Goal: Task Accomplishment & Management: Complete application form

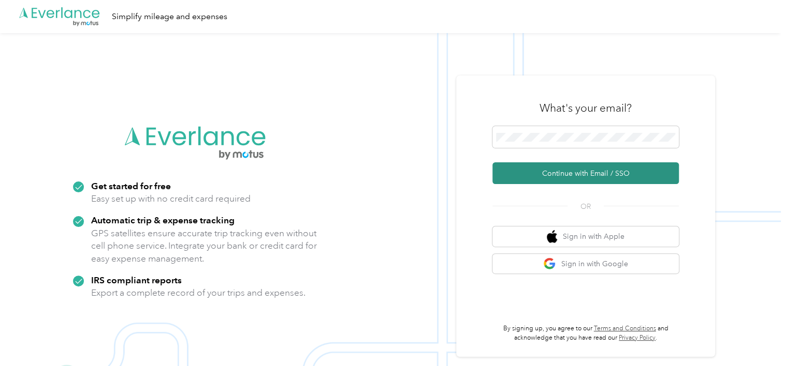
click at [546, 174] on button "Continue with Email / SSO" at bounding box center [585, 174] width 186 height 22
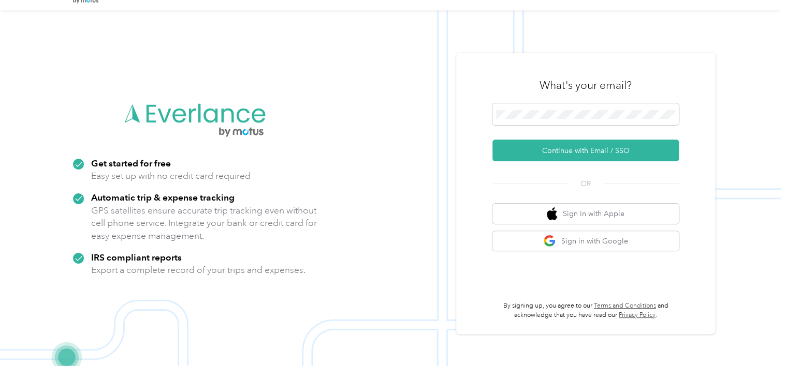
scroll to position [33, 0]
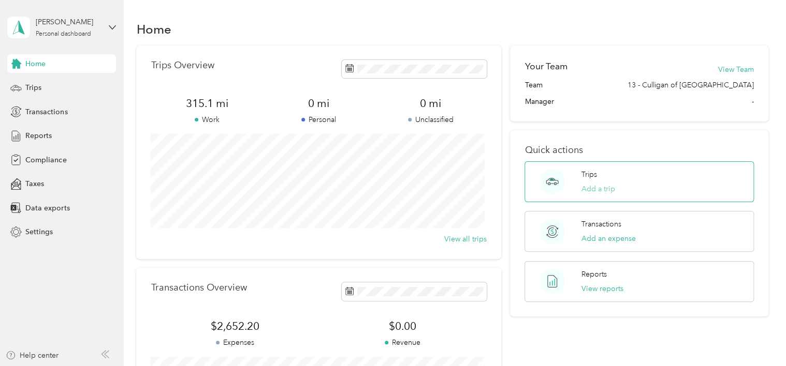
click at [592, 190] on button "Add a trip" at bounding box center [598, 189] width 34 height 11
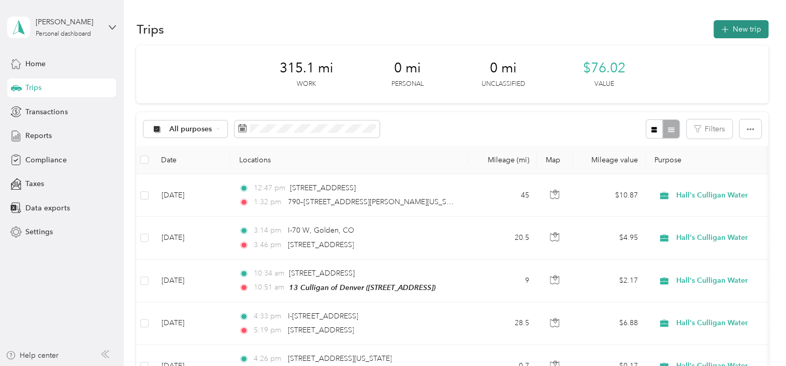
click at [728, 27] on button "New trip" at bounding box center [740, 29] width 55 height 18
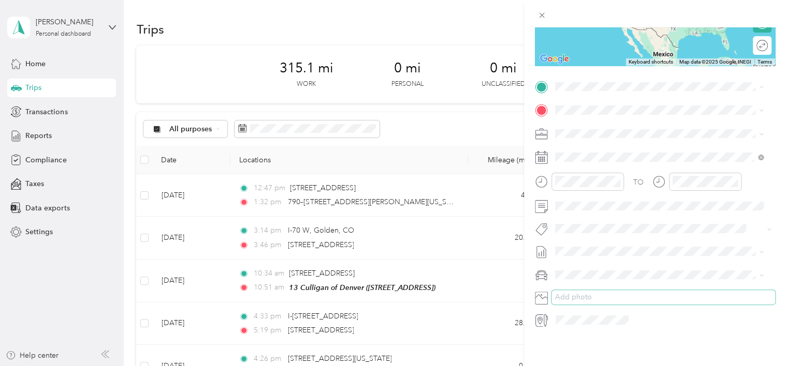
scroll to position [176, 0]
click at [540, 316] on icon at bounding box center [540, 320] width 6 height 9
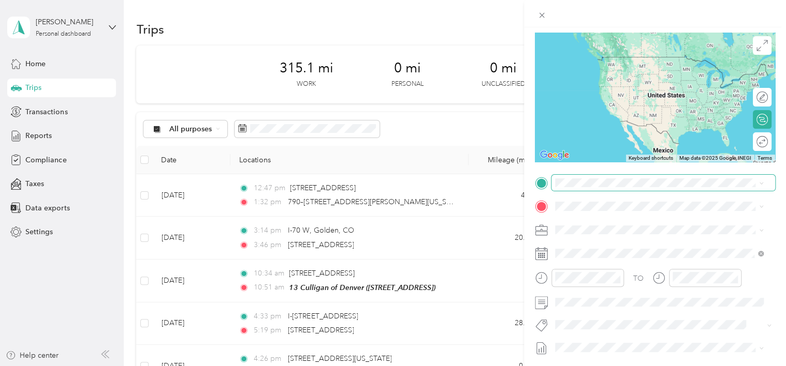
scroll to position [104, 0]
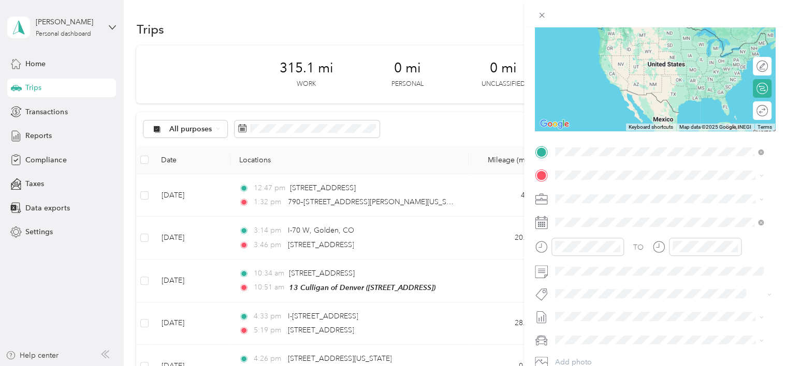
click at [594, 224] on span "[PERSON_NAME][GEOGRAPHIC_DATA][US_STATE][US_STATE], [GEOGRAPHIC_DATA]" at bounding box center [666, 215] width 185 height 18
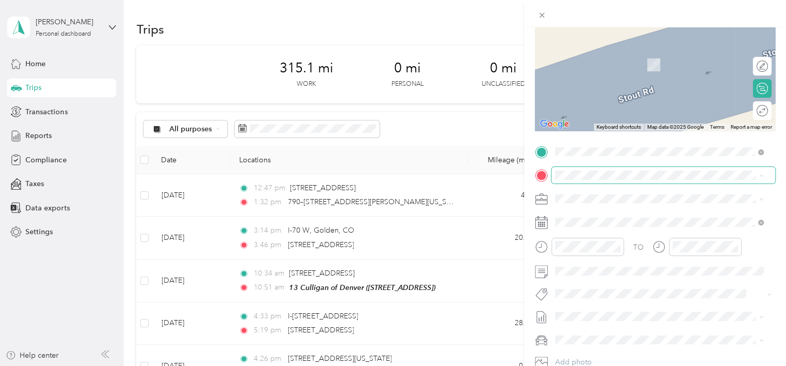
click at [561, 168] on span at bounding box center [663, 175] width 224 height 17
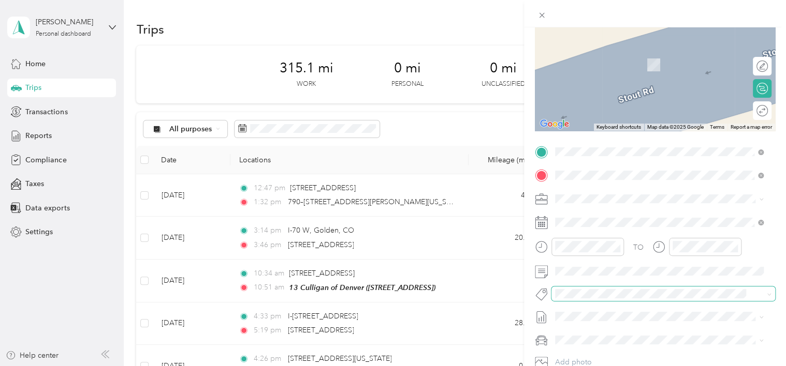
click at [646, 299] on span at bounding box center [654, 294] width 207 height 11
click at [542, 224] on rect at bounding box center [542, 223] width 2 height 2
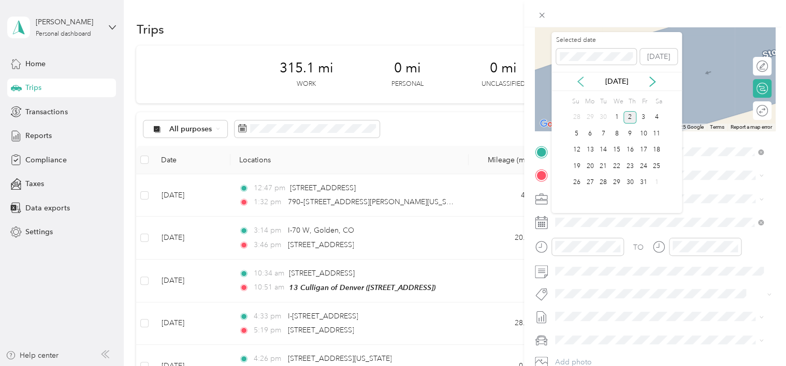
click at [577, 81] on icon at bounding box center [580, 82] width 10 height 10
click at [602, 182] on div "30" at bounding box center [602, 183] width 13 height 13
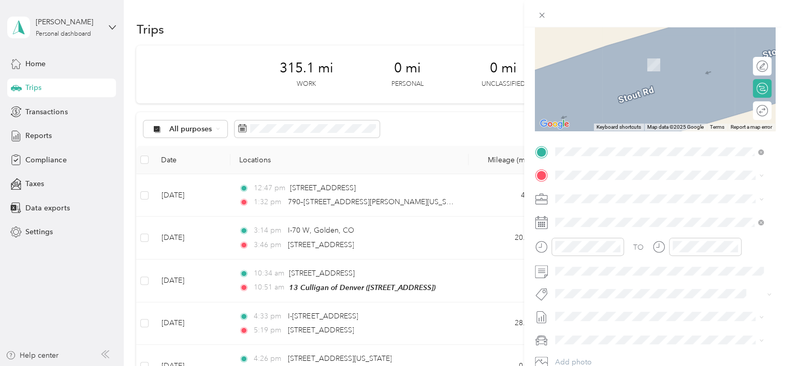
click at [542, 247] on icon at bounding box center [541, 247] width 13 height 13
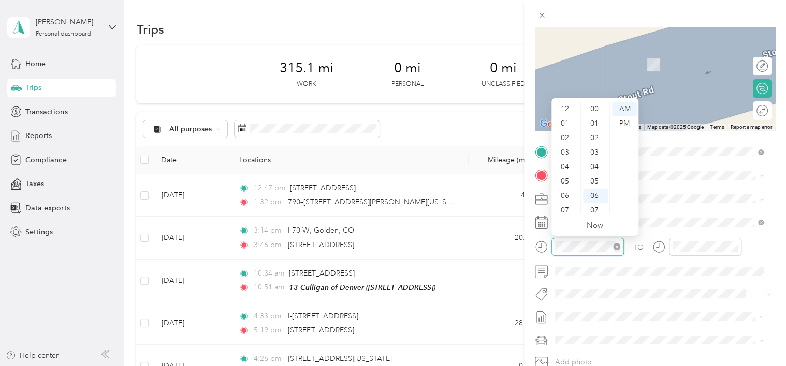
scroll to position [62, 0]
click at [626, 123] on div "PM" at bounding box center [624, 123] width 25 height 14
click at [565, 138] on div "02" at bounding box center [565, 138] width 25 height 14
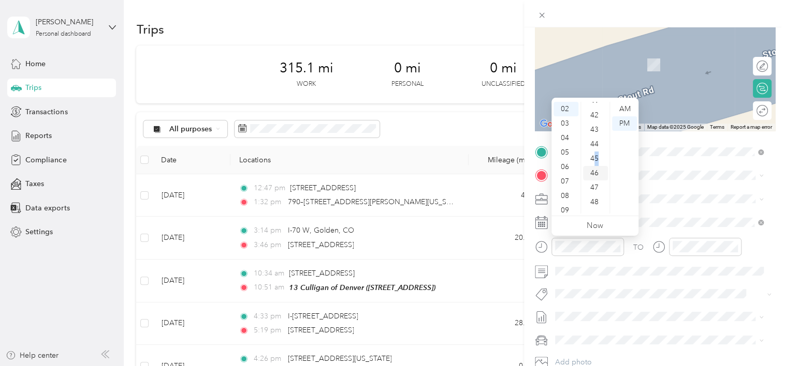
click at [596, 155] on div "45" at bounding box center [595, 159] width 25 height 14
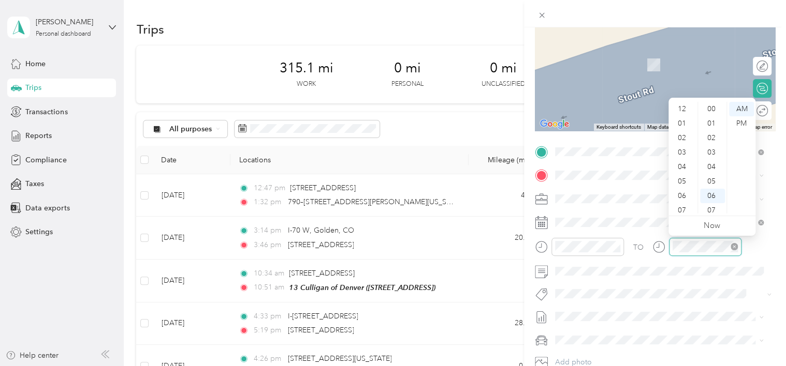
scroll to position [62, 0]
click at [680, 105] on div "04" at bounding box center [682, 105] width 25 height 14
click at [714, 170] on div "35" at bounding box center [712, 167] width 25 height 14
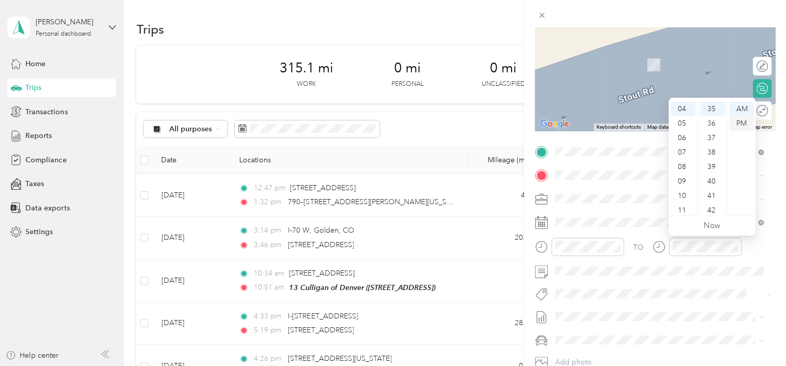
click at [738, 122] on div "PM" at bounding box center [741, 123] width 25 height 14
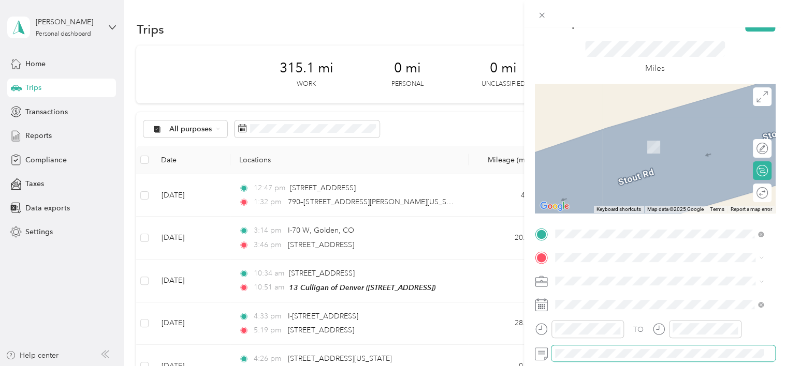
scroll to position [176, 0]
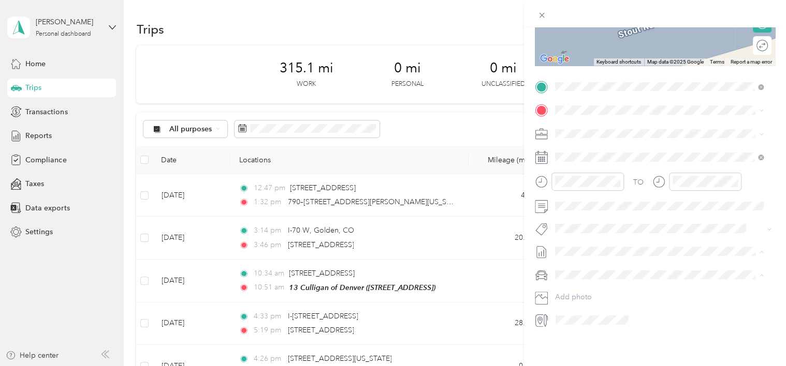
click at [587, 280] on span "[DATE] - [DATE]" at bounding box center [581, 278] width 52 height 11
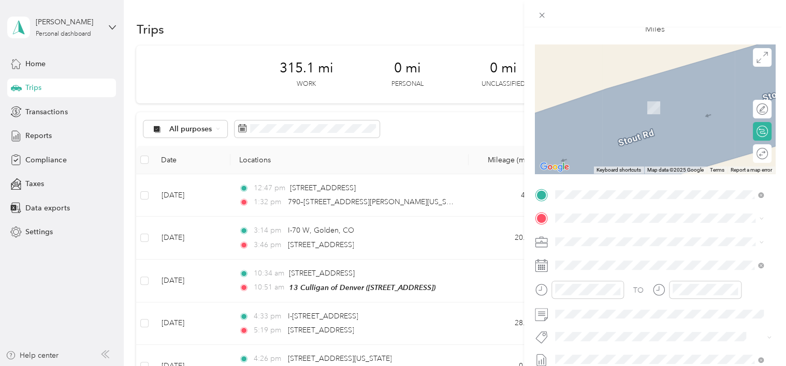
scroll to position [0, 0]
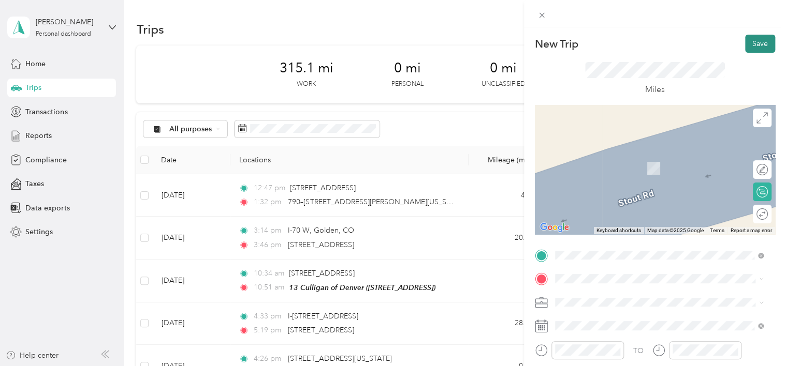
click at [754, 42] on button "Save" at bounding box center [760, 44] width 30 height 18
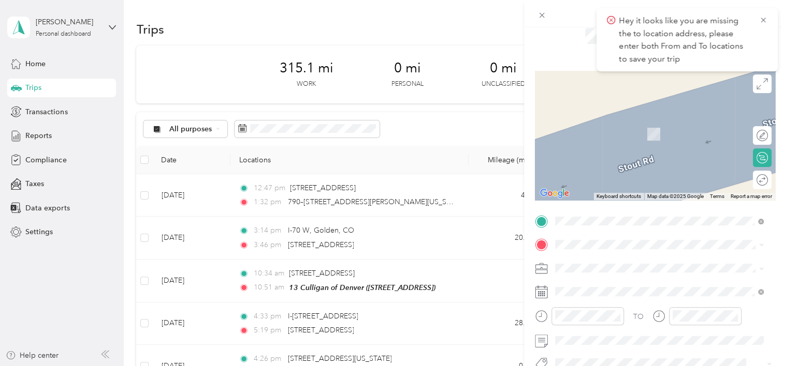
scroll to position [52, 0]
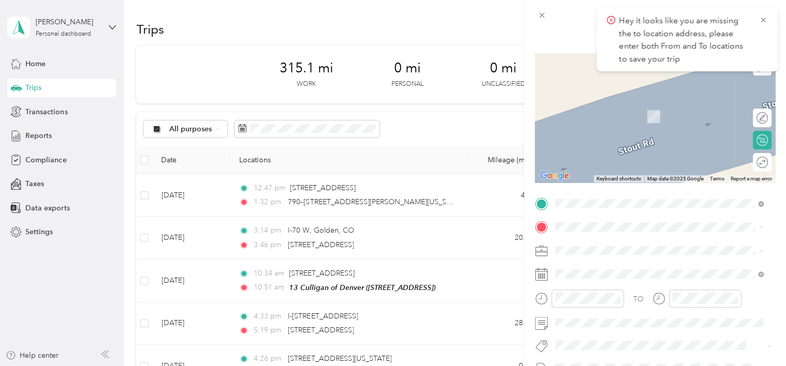
click at [604, 269] on span "[STREET_ADDRESS][US_STATE]" at bounding box center [626, 264] width 104 height 9
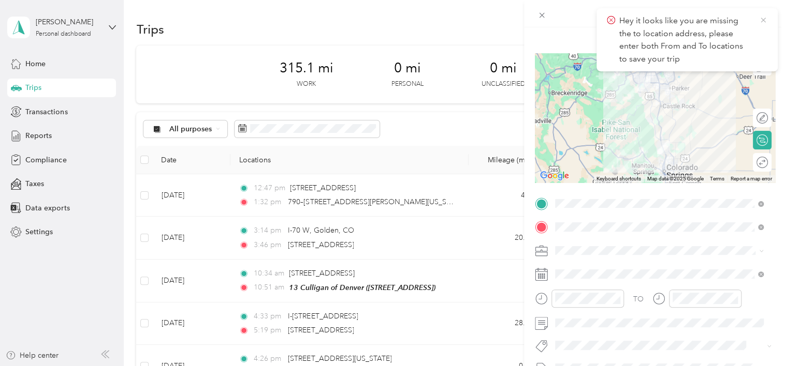
click at [764, 21] on icon at bounding box center [762, 20] width 5 height 5
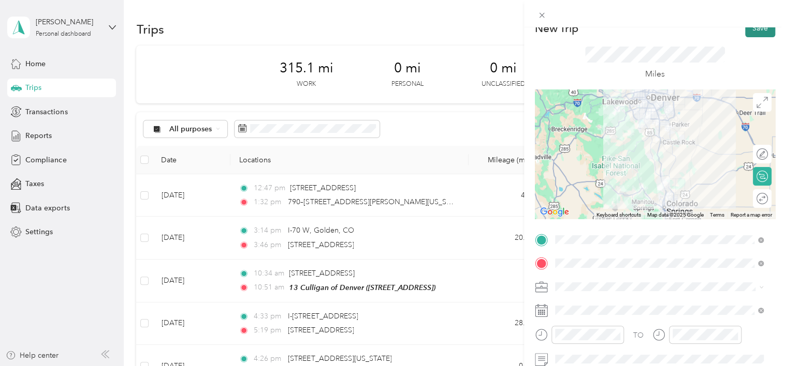
scroll to position [0, 0]
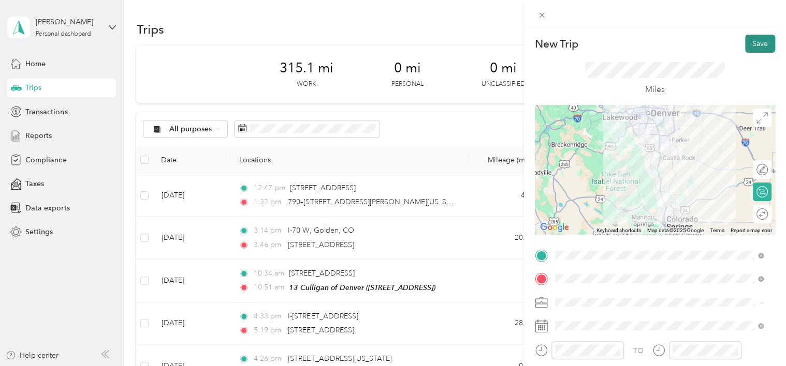
click at [751, 40] on button "Save" at bounding box center [760, 44] width 30 height 18
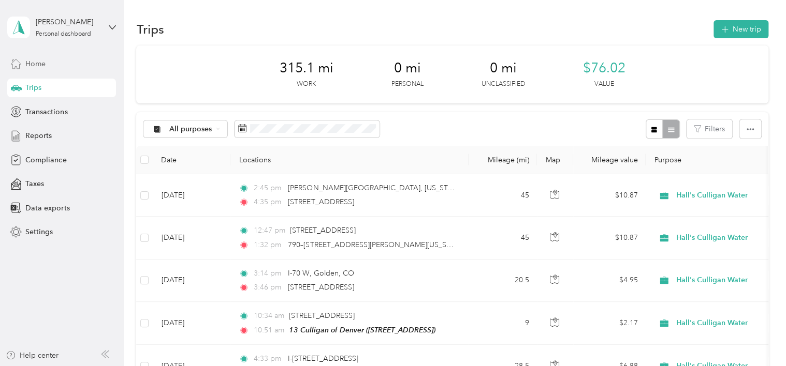
click at [34, 66] on span "Home" at bounding box center [35, 63] width 20 height 11
